Goal: Information Seeking & Learning: Find specific page/section

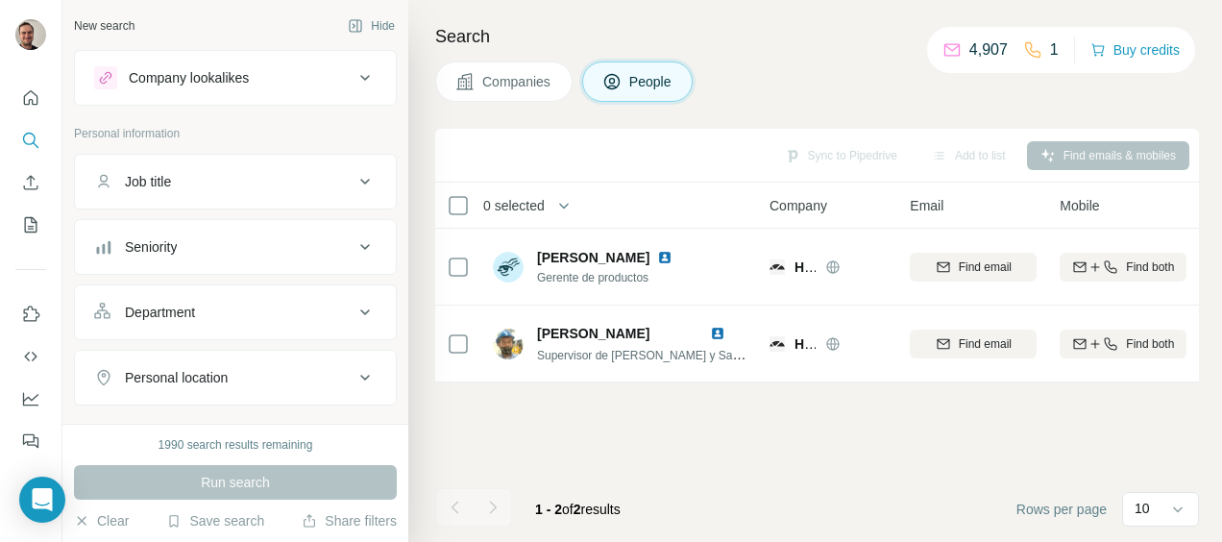
scroll to position [359, 0]
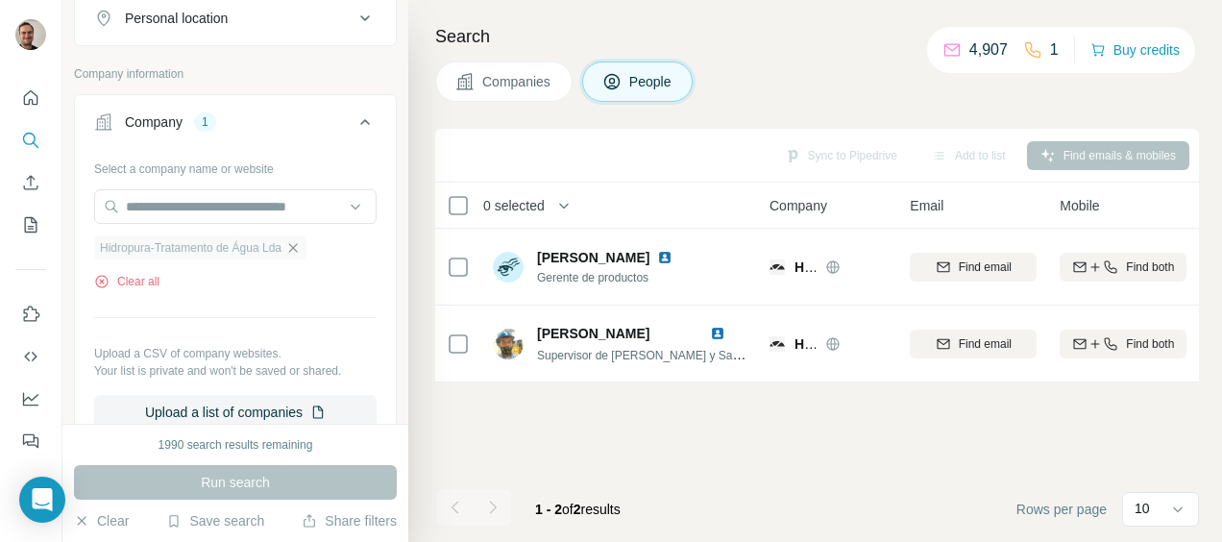
click at [301, 240] on icon "button" at bounding box center [292, 247] width 15 height 15
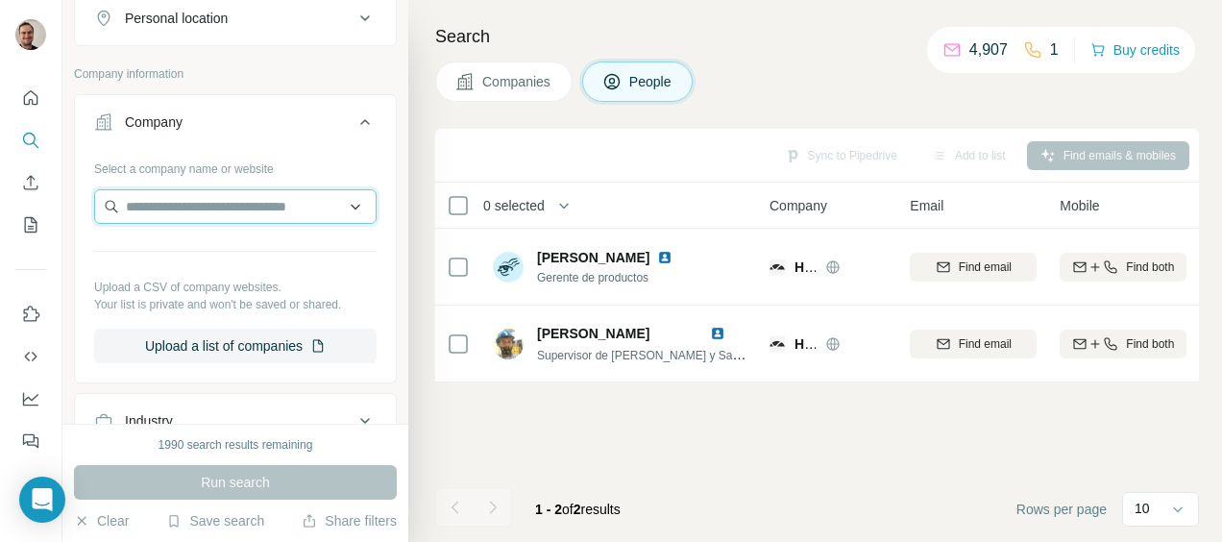
click at [272, 204] on input "text" at bounding box center [235, 206] width 282 height 35
type input "******"
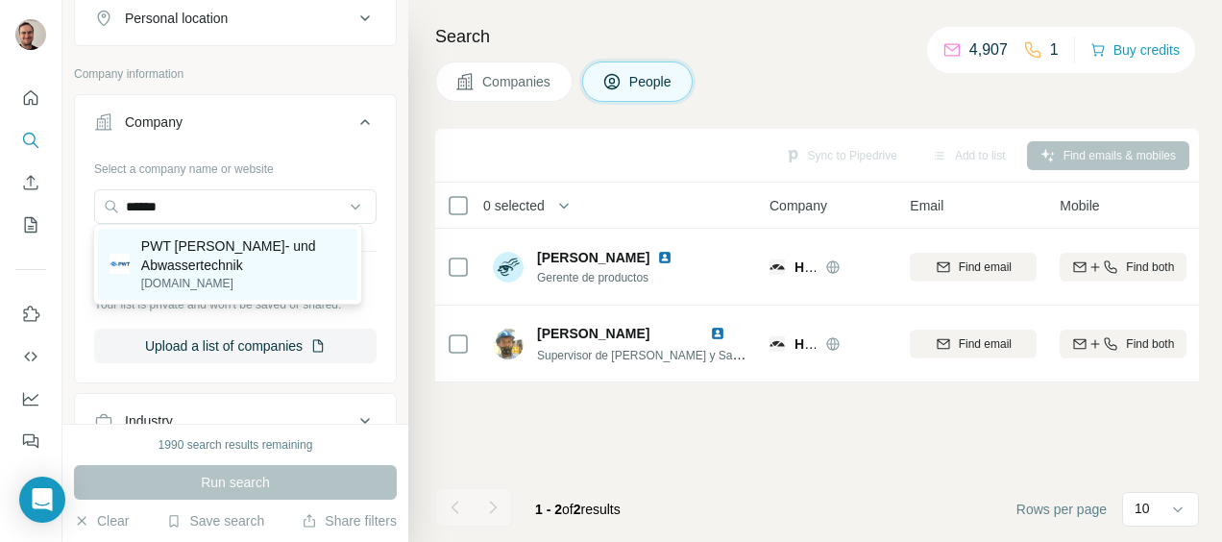
click at [229, 255] on p "PWT [PERSON_NAME]- und Abwassertechnik" at bounding box center [243, 255] width 205 height 38
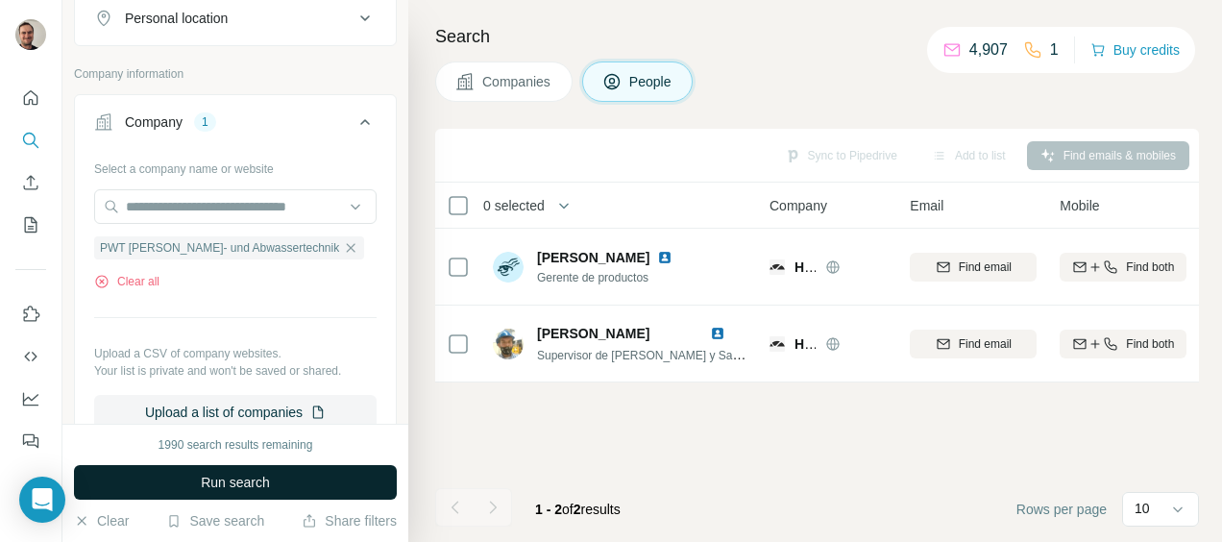
click at [323, 488] on button "Run search" at bounding box center [235, 482] width 323 height 35
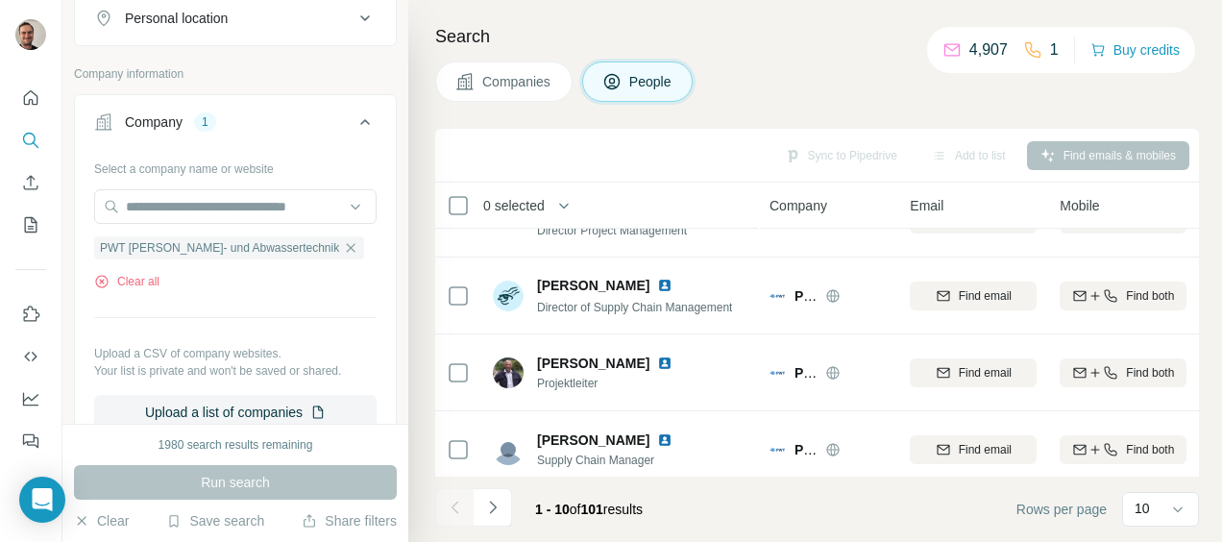
scroll to position [529, 0]
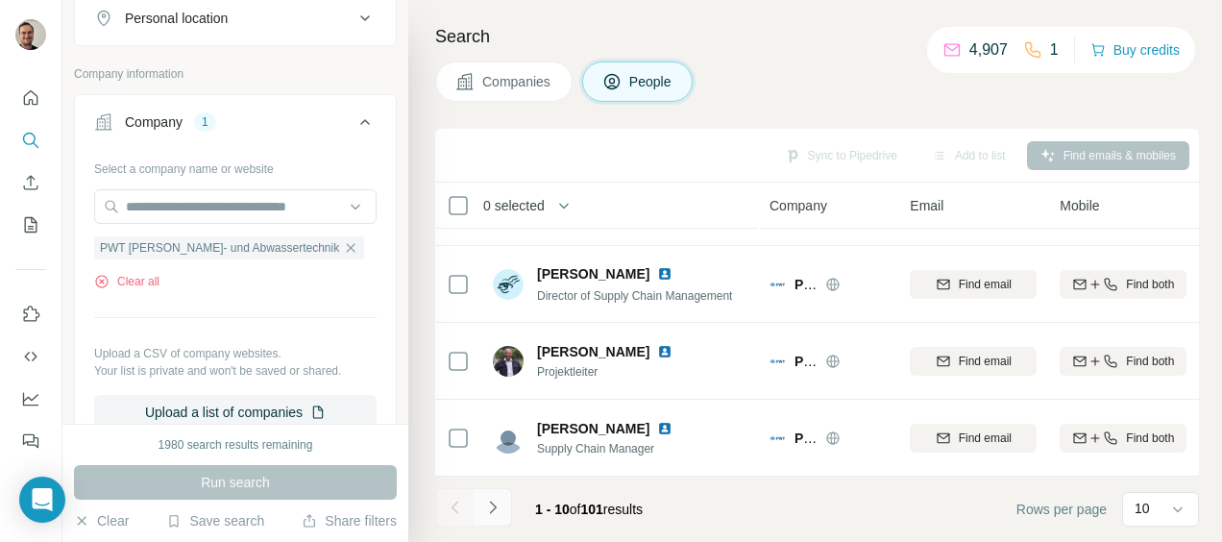
click at [483, 505] on icon "Navigate to next page" at bounding box center [492, 507] width 19 height 19
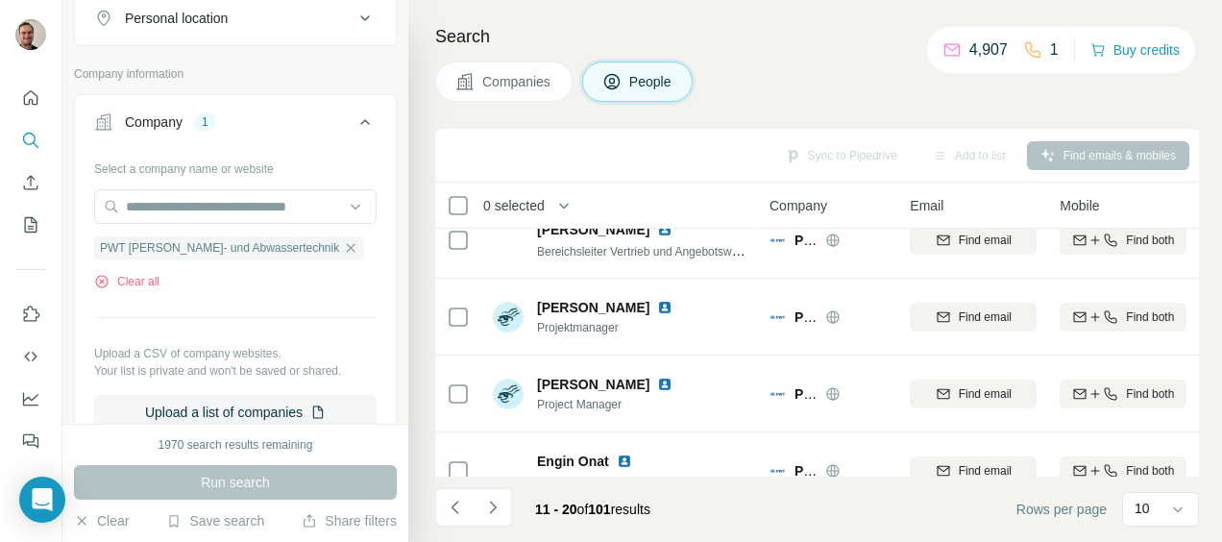
scroll to position [0, 0]
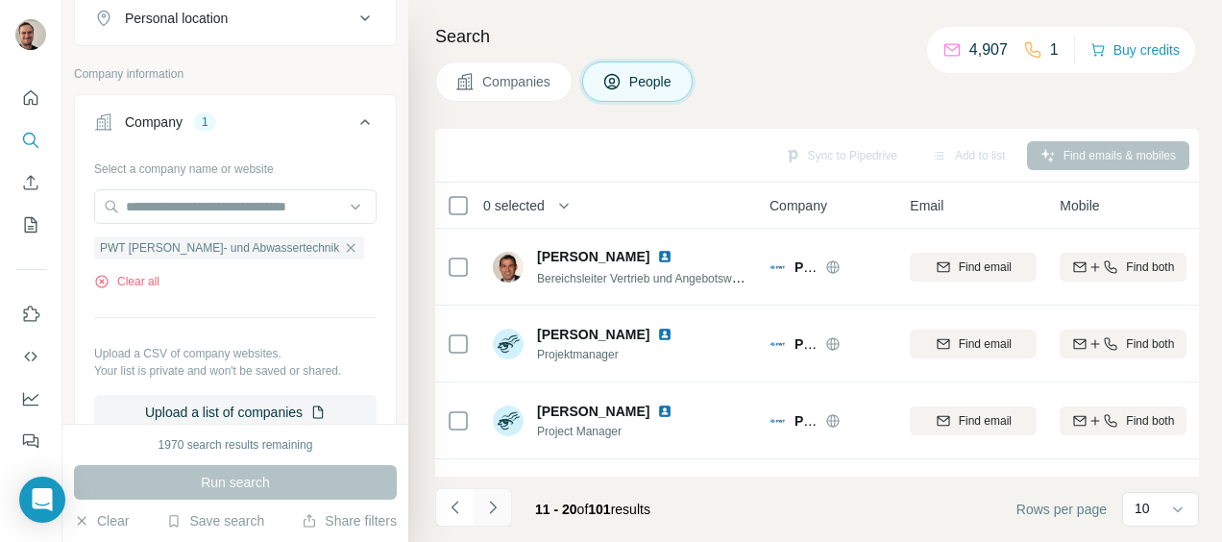
click at [488, 507] on icon "Navigate to next page" at bounding box center [492, 507] width 19 height 19
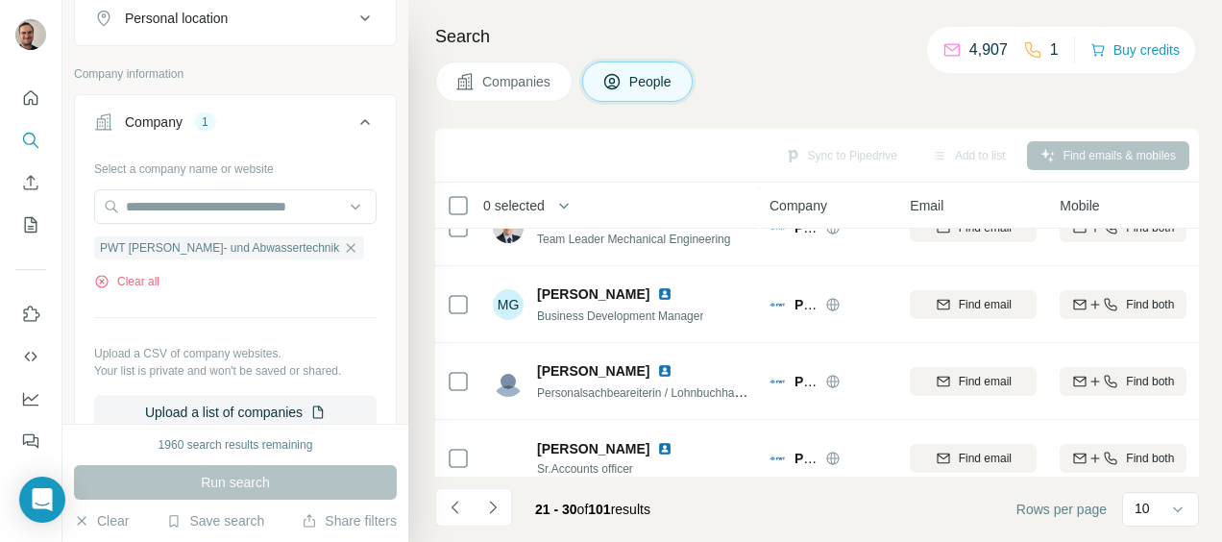
scroll to position [529, 0]
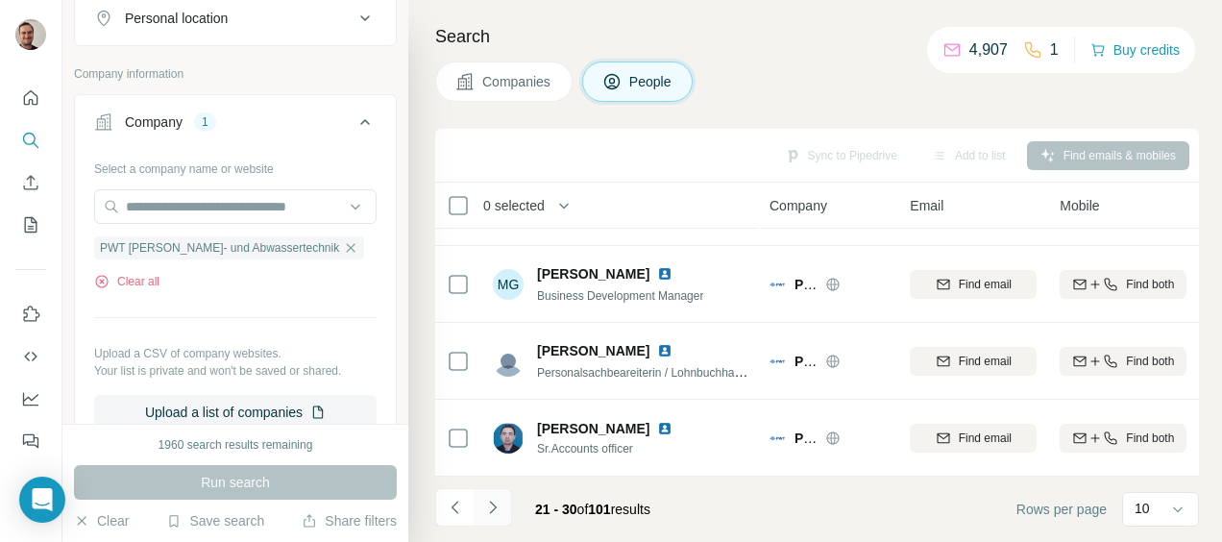
click at [490, 511] on icon "Navigate to next page" at bounding box center [492, 507] width 7 height 12
